Goal: Transaction & Acquisition: Purchase product/service

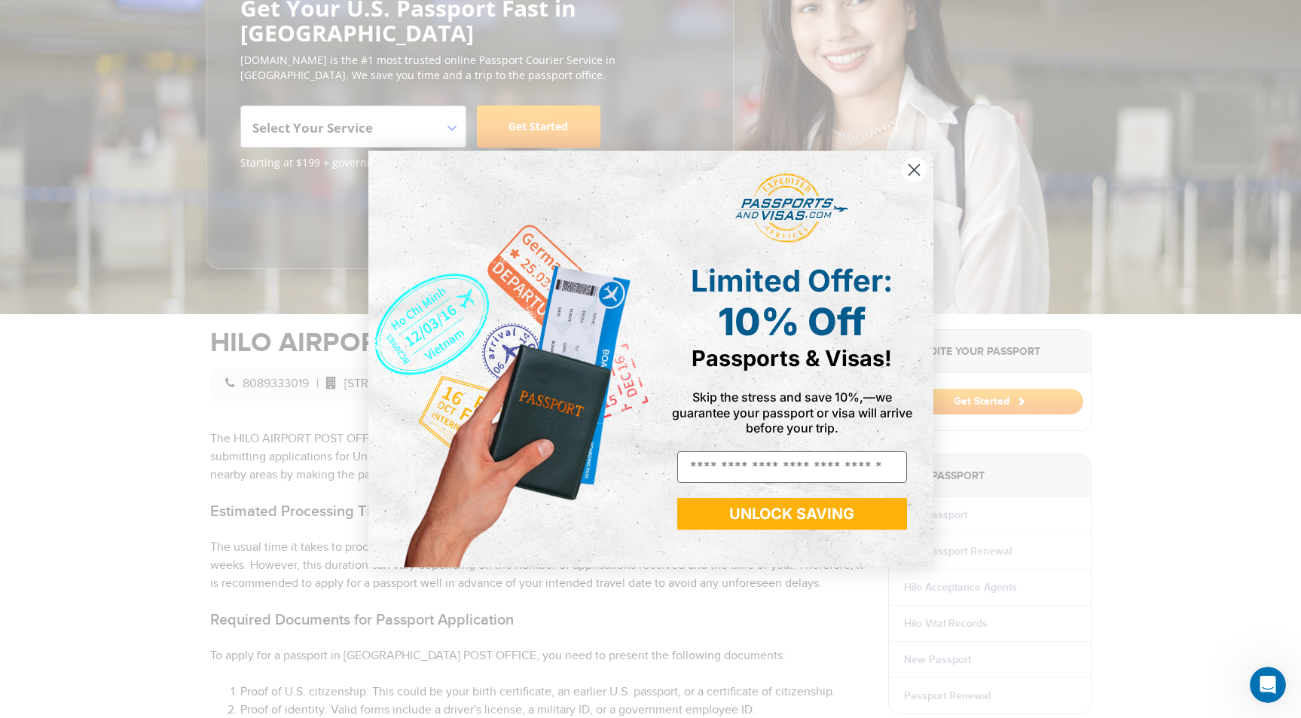
click at [915, 167] on circle "Close dialog" at bounding box center [913, 169] width 25 height 25
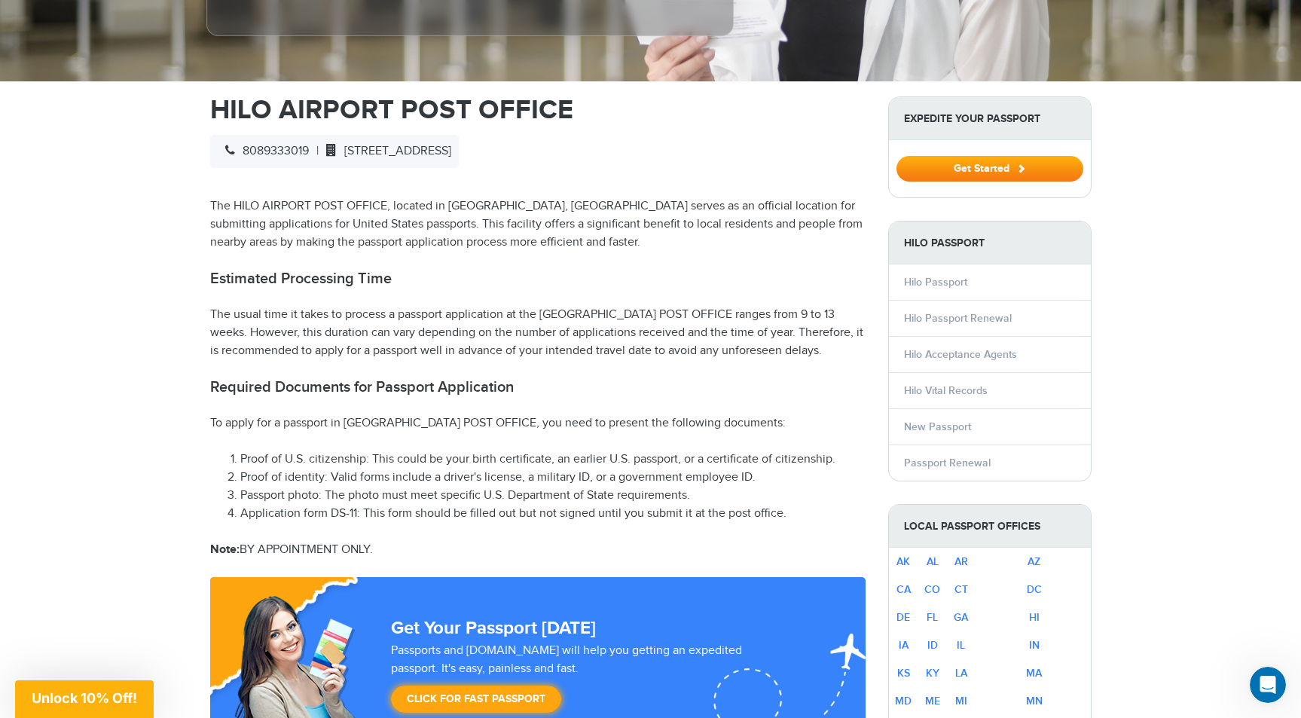
scroll to position [454, 0]
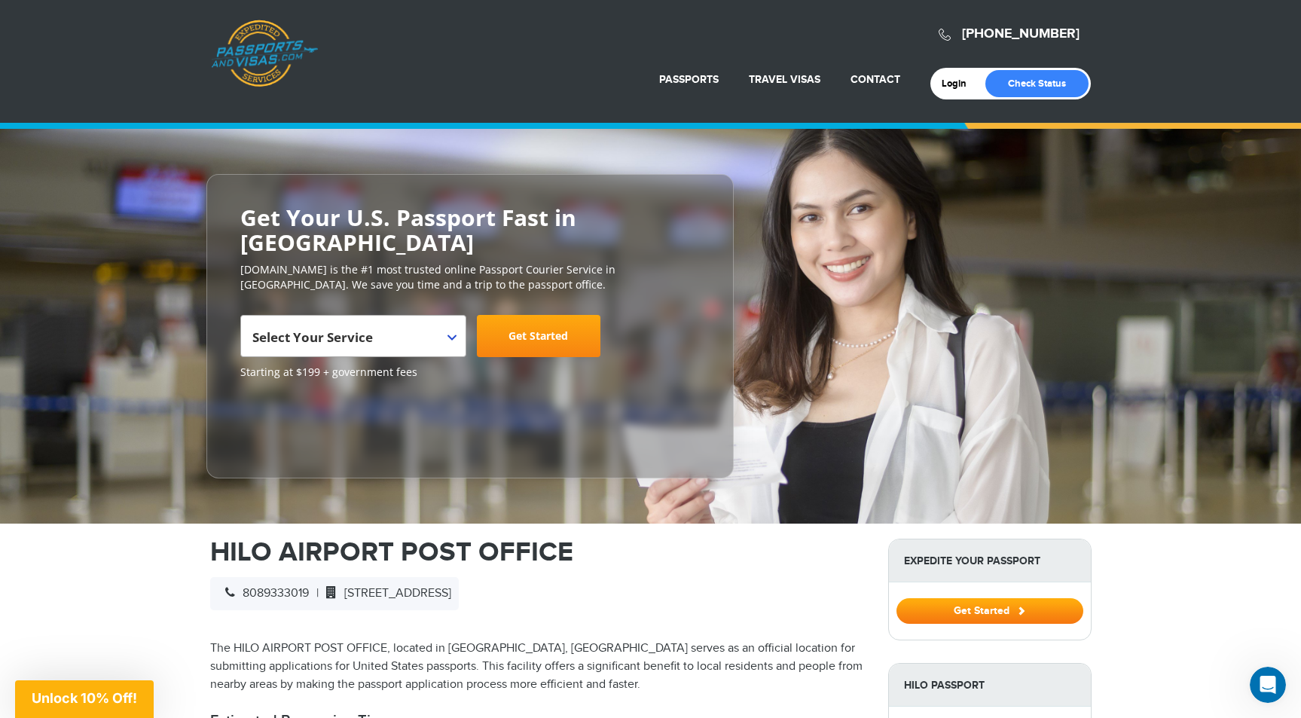
scroll to position [0, 0]
click at [263, 65] on link "Passports & [DOMAIN_NAME]" at bounding box center [264, 54] width 107 height 68
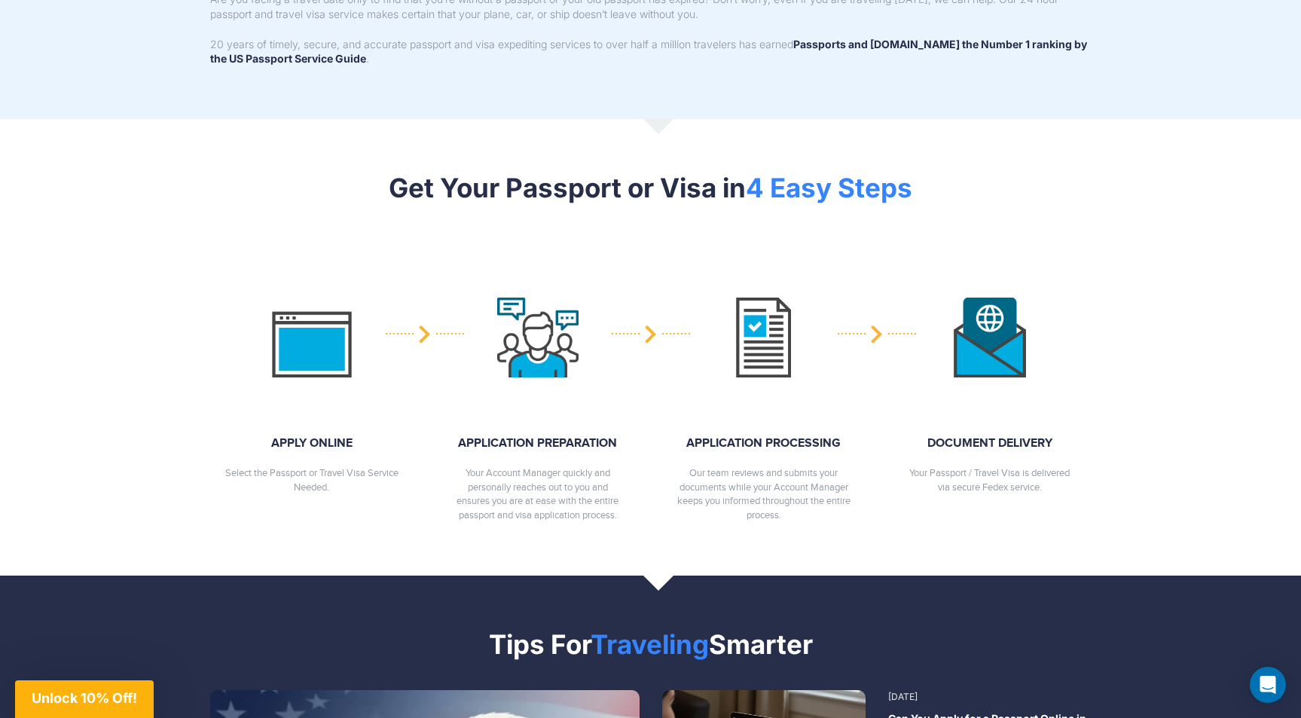
scroll to position [1511, 0]
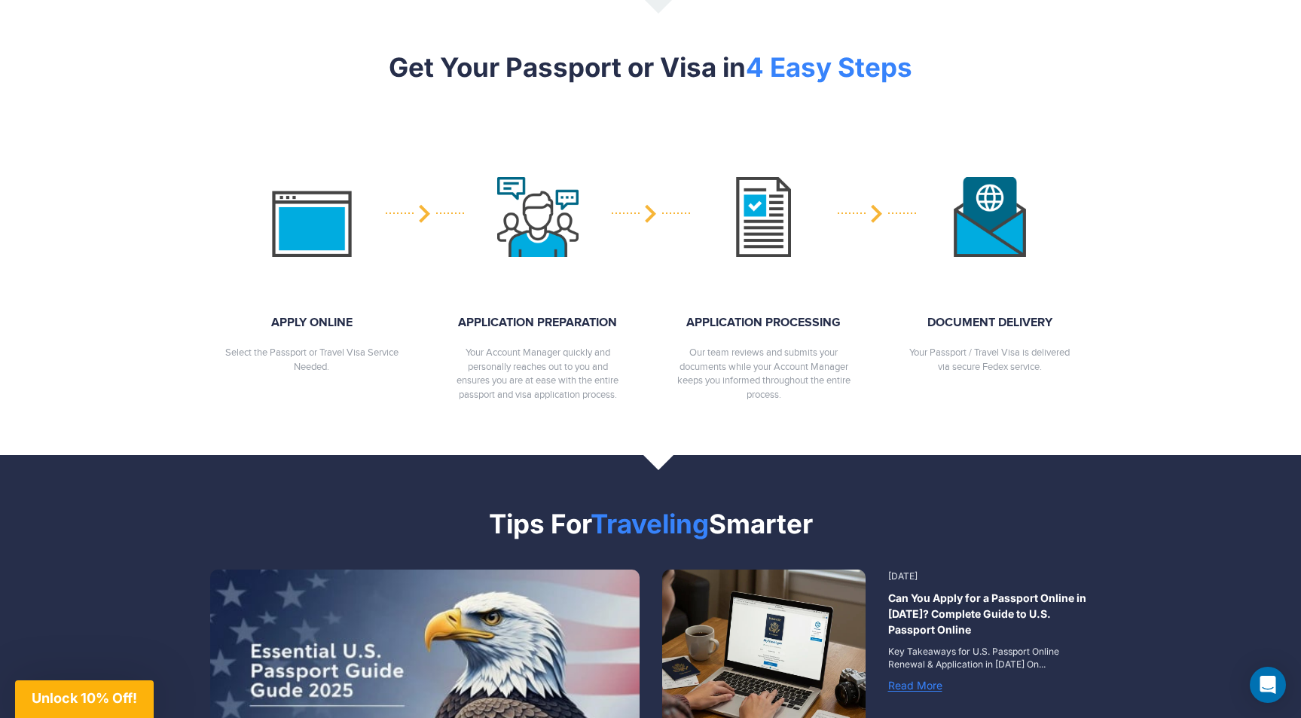
click at [343, 196] on img at bounding box center [311, 217] width 81 height 81
click at [307, 315] on strong "APPLY ONLINE" at bounding box center [311, 323] width 173 height 17
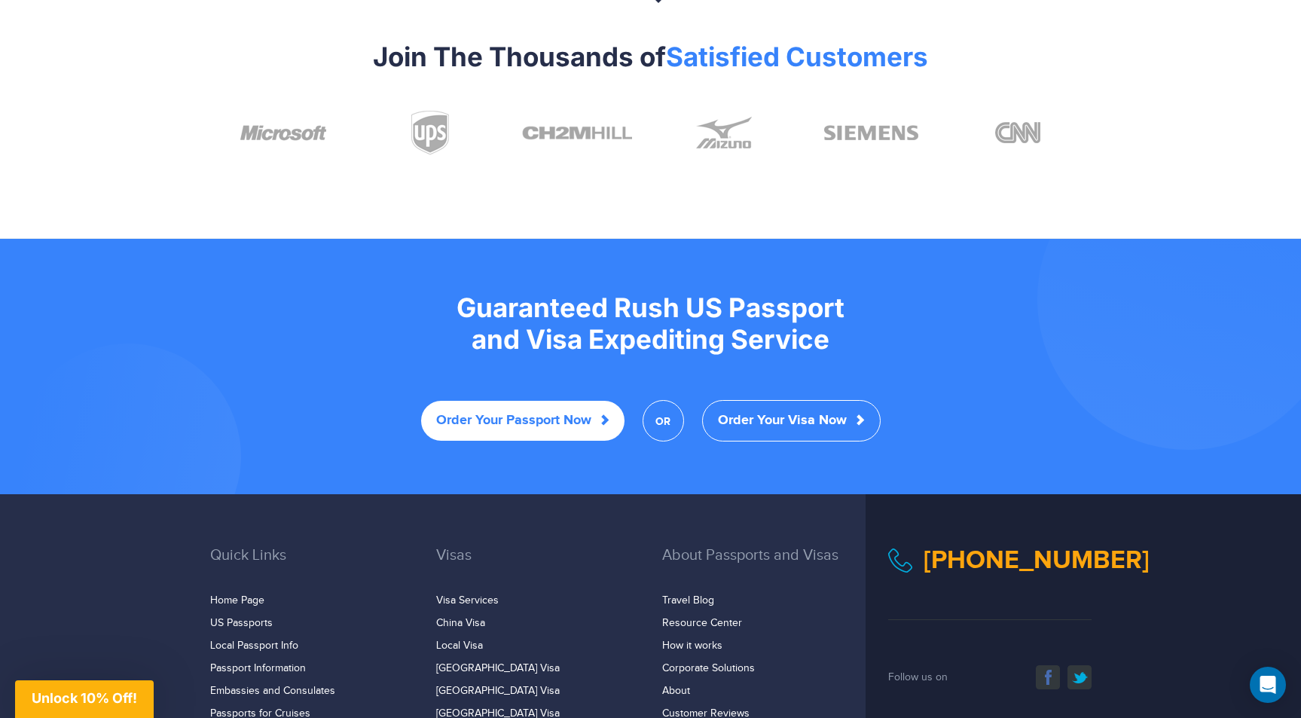
scroll to position [2709, 0]
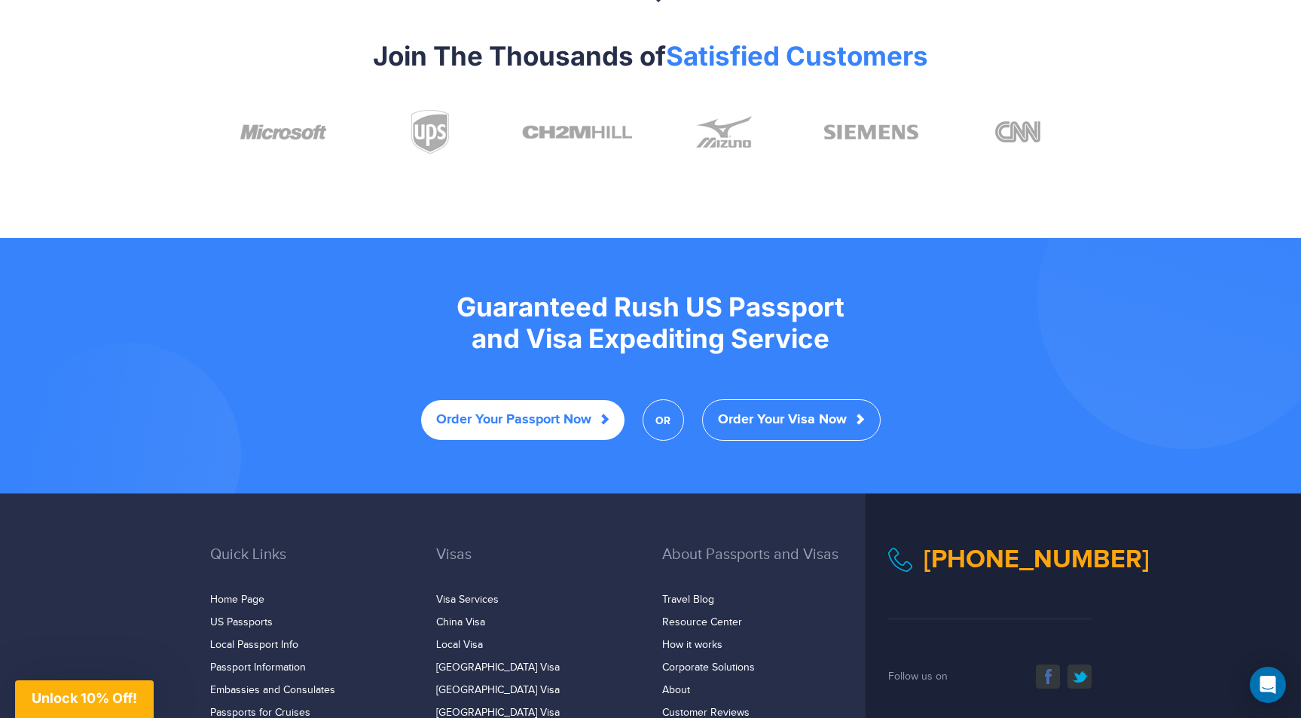
click at [526, 400] on link "Order Your Passport Now" at bounding box center [522, 420] width 203 height 40
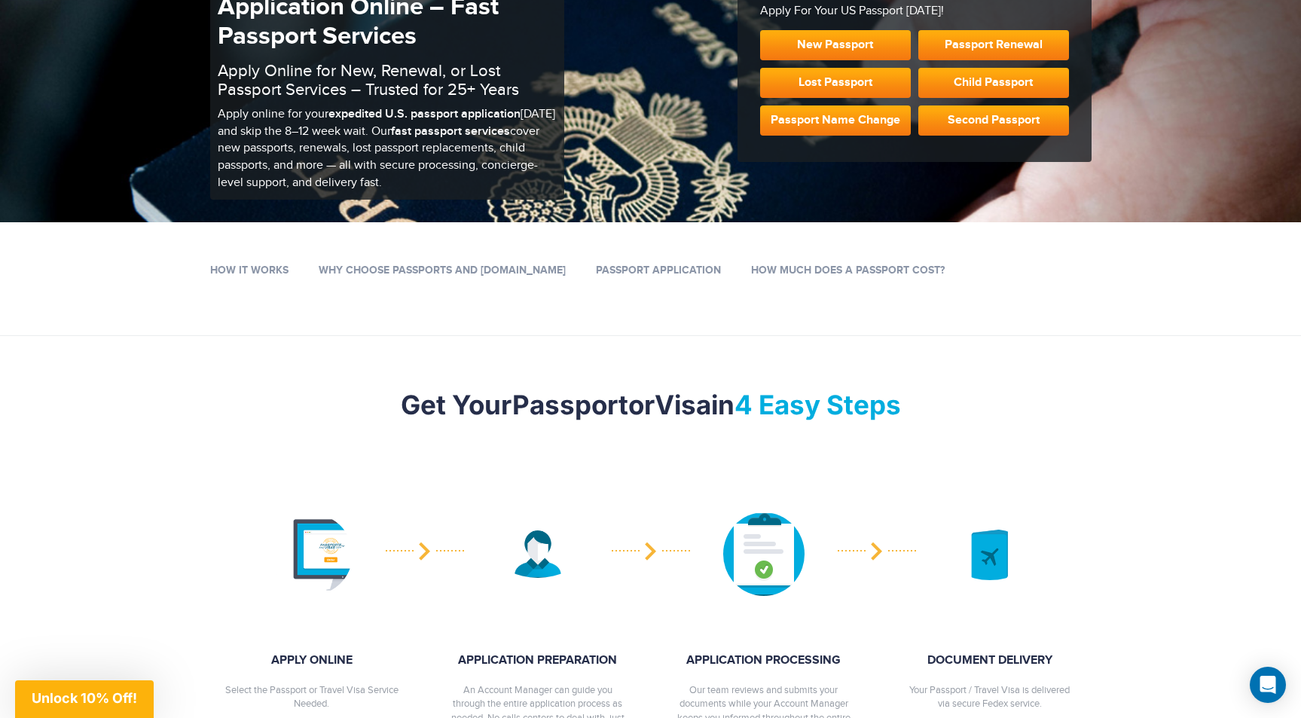
scroll to position [496, 0]
